Goal: Transaction & Acquisition: Purchase product/service

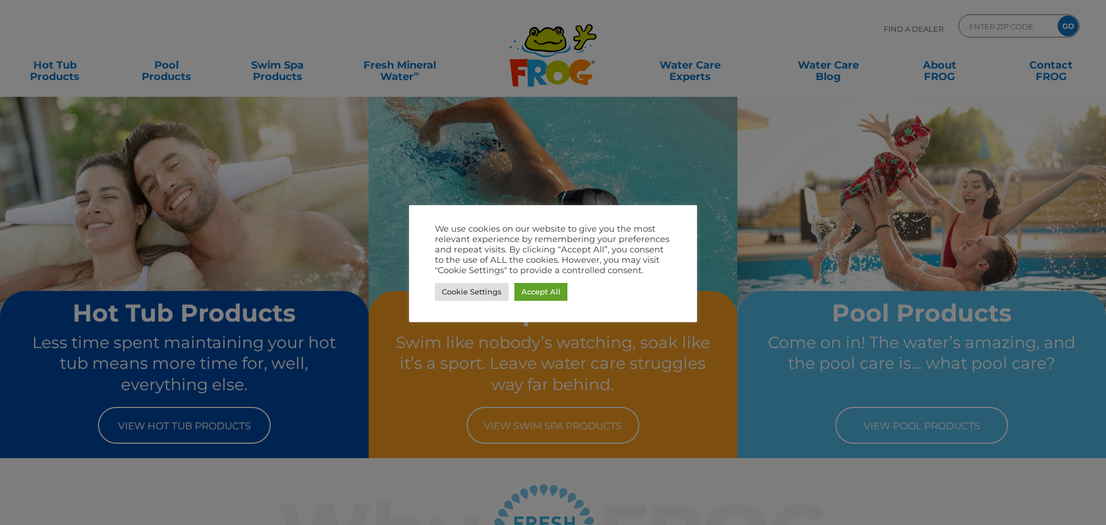
click at [192, 424] on div at bounding box center [553, 262] width 1106 height 525
click at [553, 288] on link "Accept All" at bounding box center [541, 292] width 53 height 18
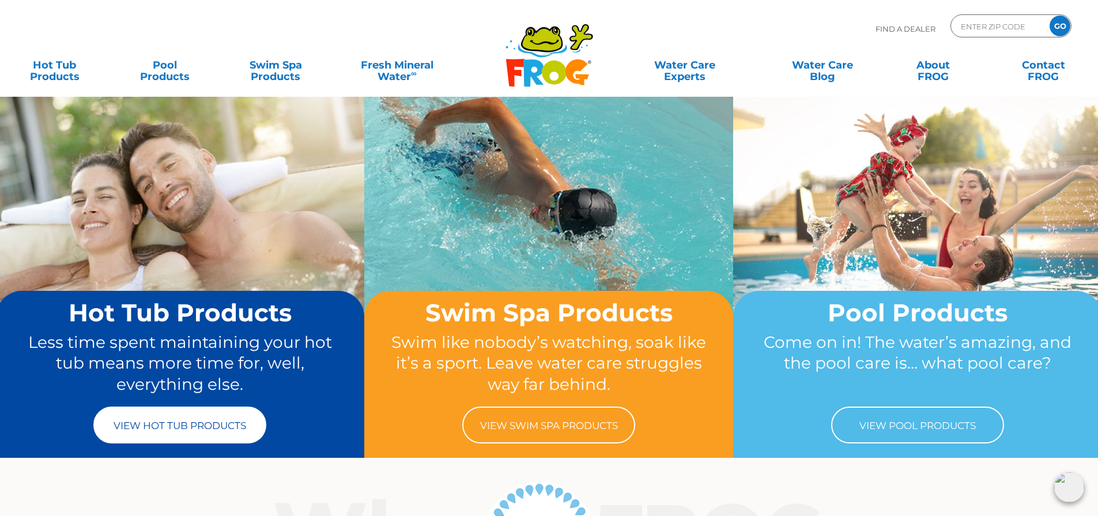
click at [192, 426] on link "View Hot Tub Products" at bounding box center [179, 425] width 173 height 37
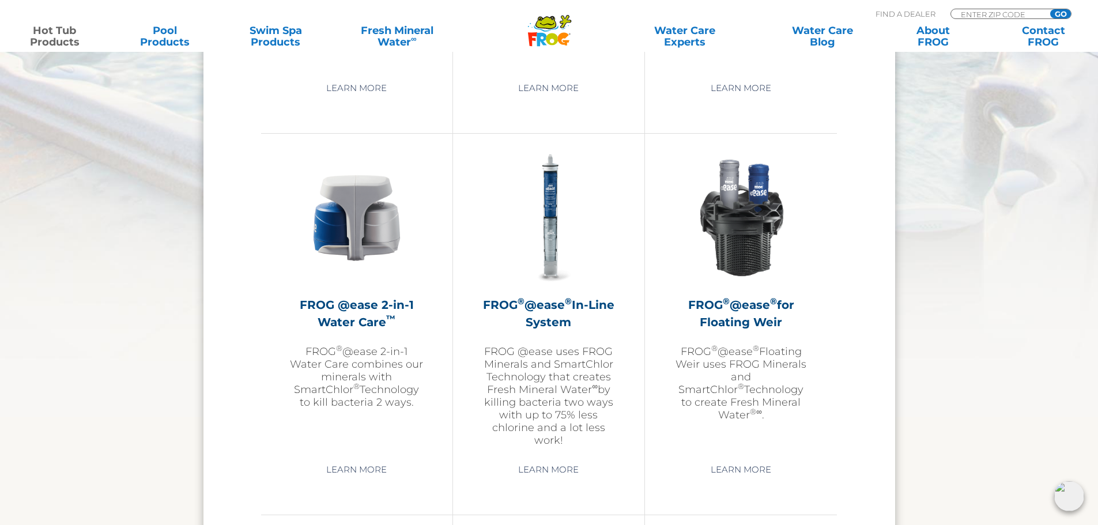
scroll to position [1637, 0]
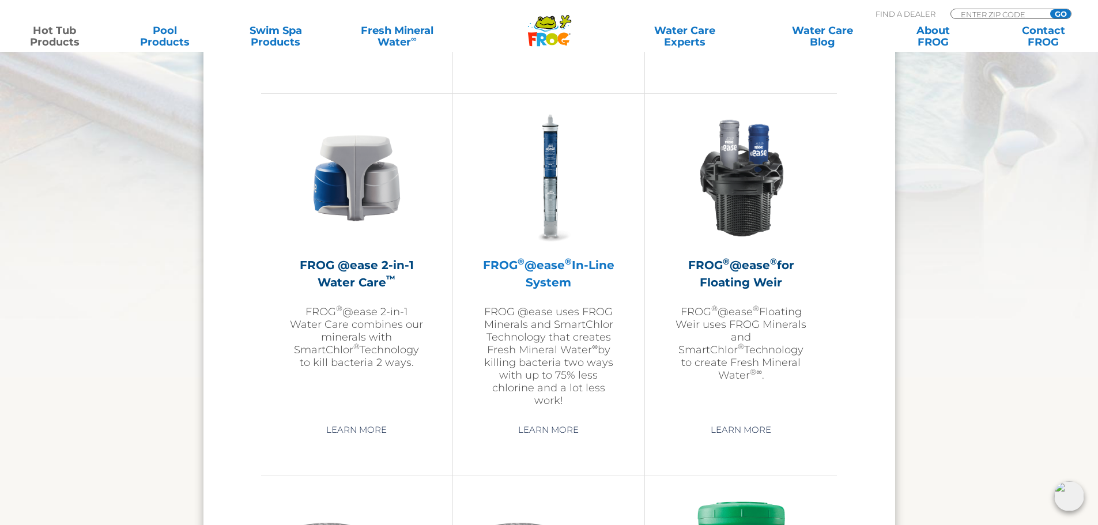
click at [557, 264] on h2 "FROG ® @ease ® In-Line System" at bounding box center [549, 273] width 134 height 35
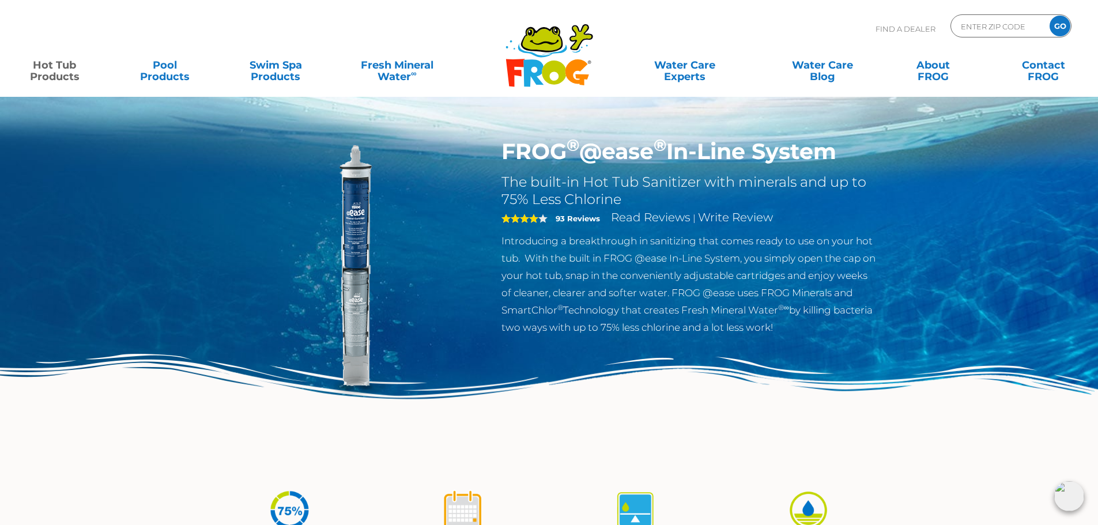
click at [355, 280] on img at bounding box center [353, 270] width 264 height 264
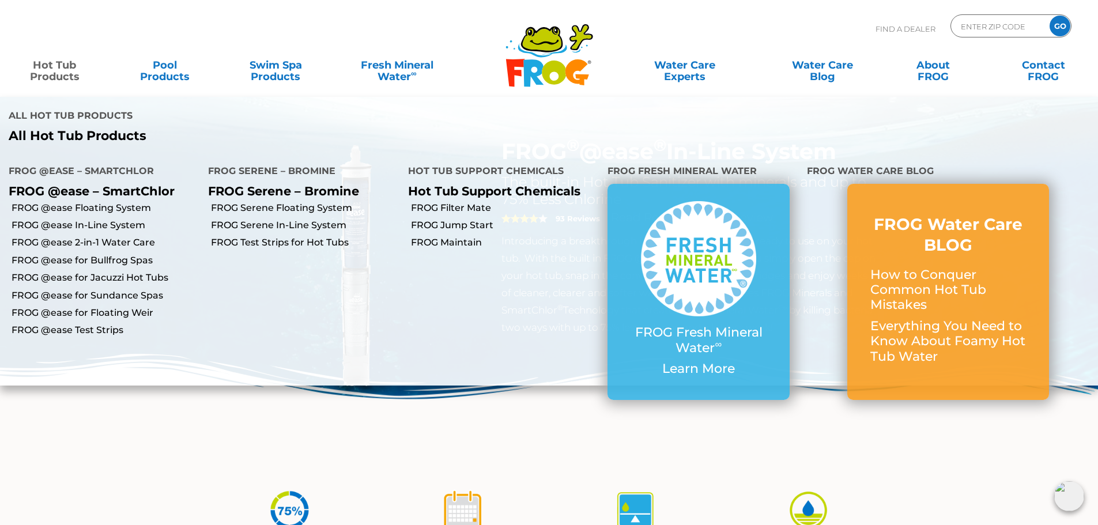
click at [58, 65] on link "Hot Tub Products" at bounding box center [55, 65] width 86 height 23
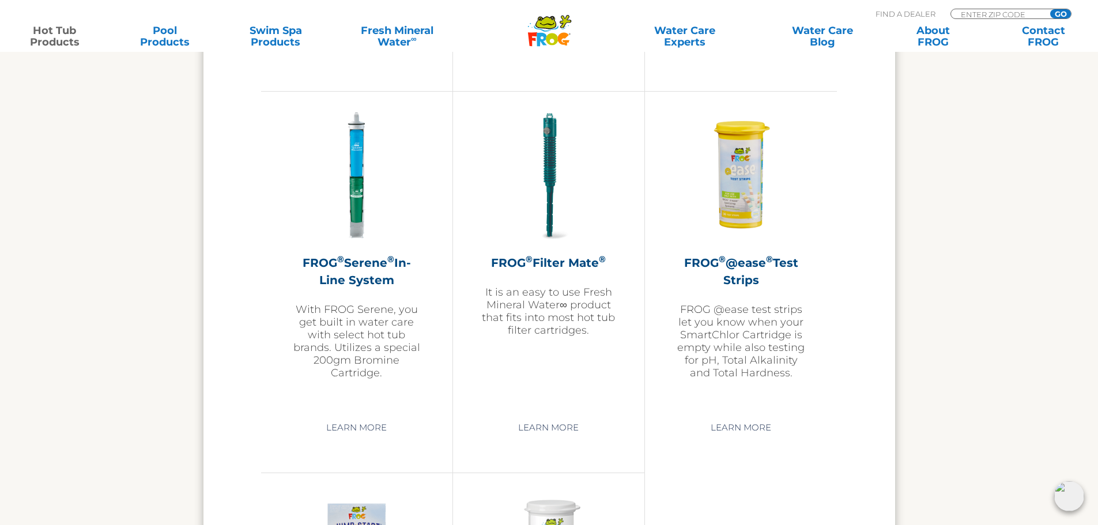
scroll to position [2415, 0]
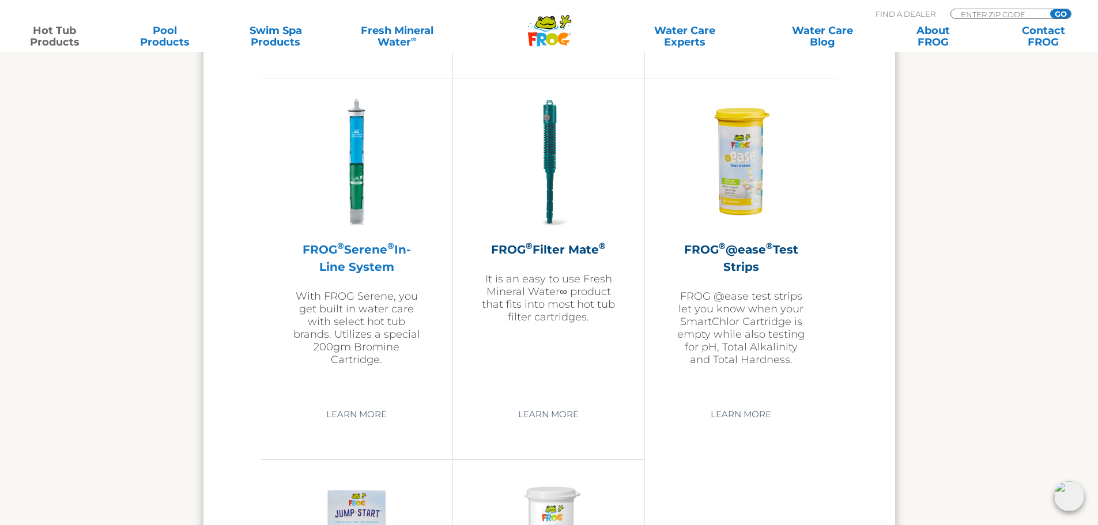
click at [364, 243] on h2 "FROG ® Serene ® In-Line System" at bounding box center [357, 258] width 134 height 35
